Goal: Task Accomplishment & Management: Use online tool/utility

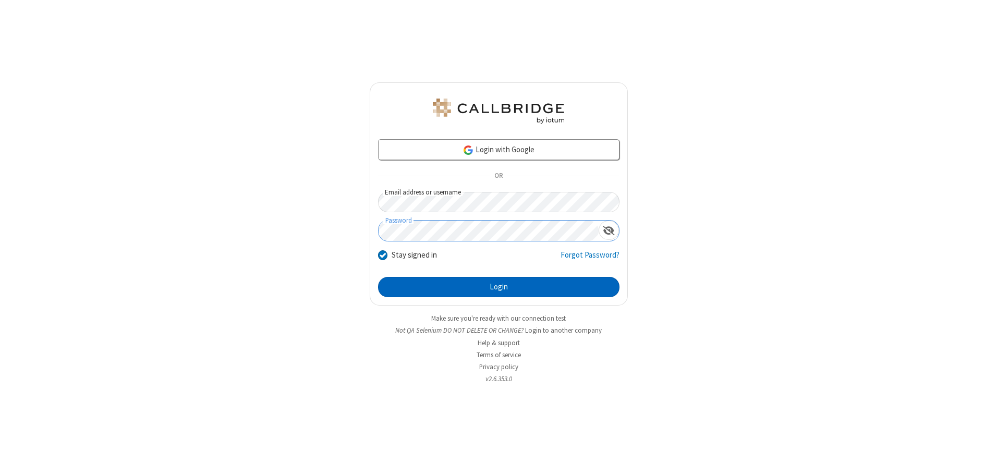
click at [498, 287] on button "Login" at bounding box center [498, 287] width 241 height 21
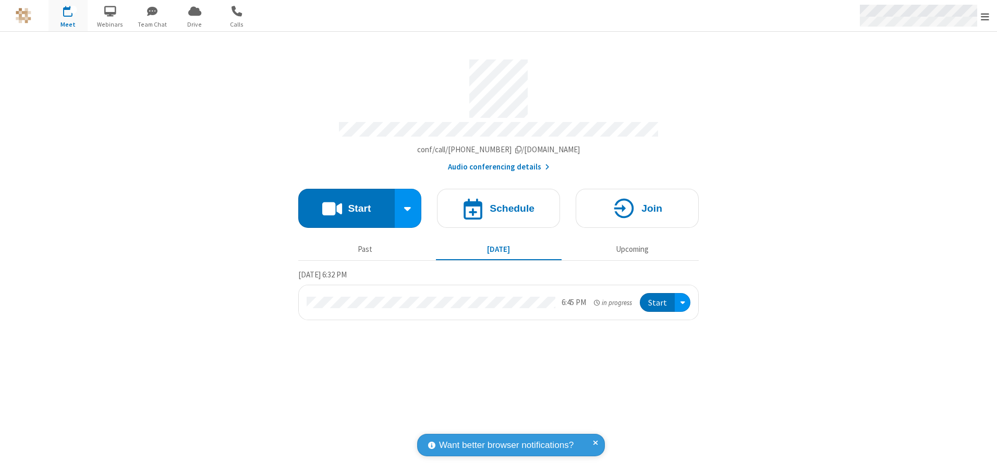
click at [985, 16] on span "Open menu" at bounding box center [984, 16] width 8 height 10
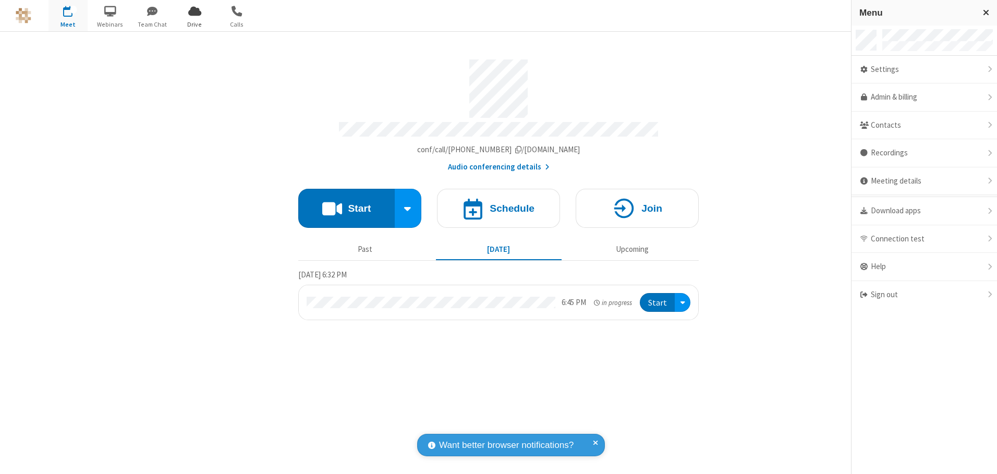
click at [194, 24] on span "Drive" at bounding box center [194, 24] width 39 height 9
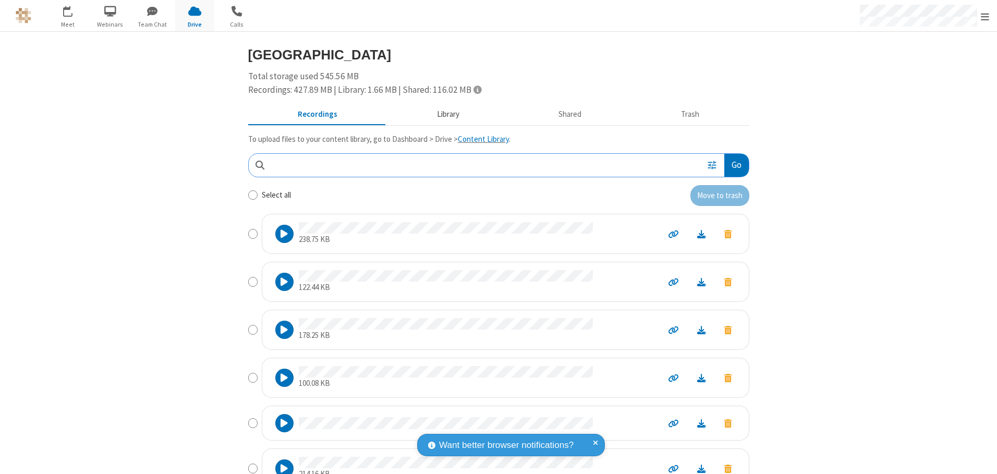
click at [443, 114] on button "Library" at bounding box center [448, 115] width 122 height 20
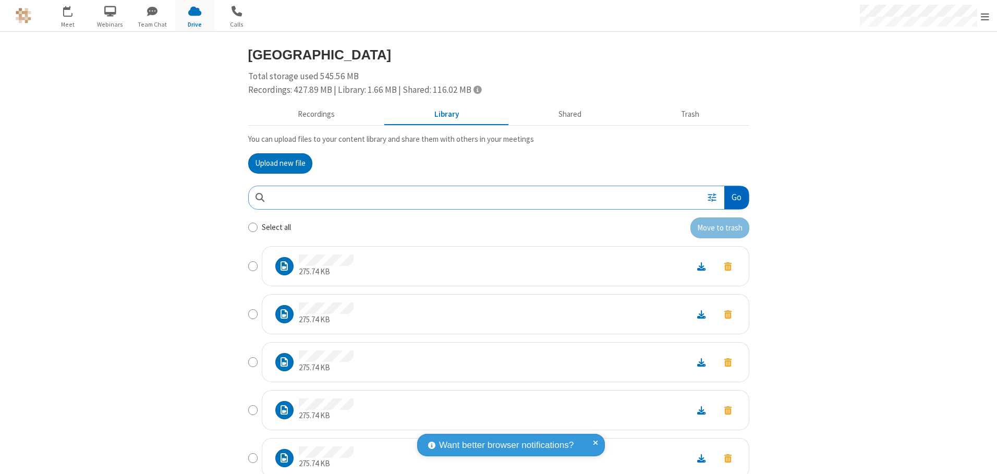
click at [732, 197] on button "Go" at bounding box center [736, 197] width 24 height 23
click at [276, 163] on button "Upload new file" at bounding box center [280, 163] width 64 height 21
